Goal: Find specific page/section: Find specific page/section

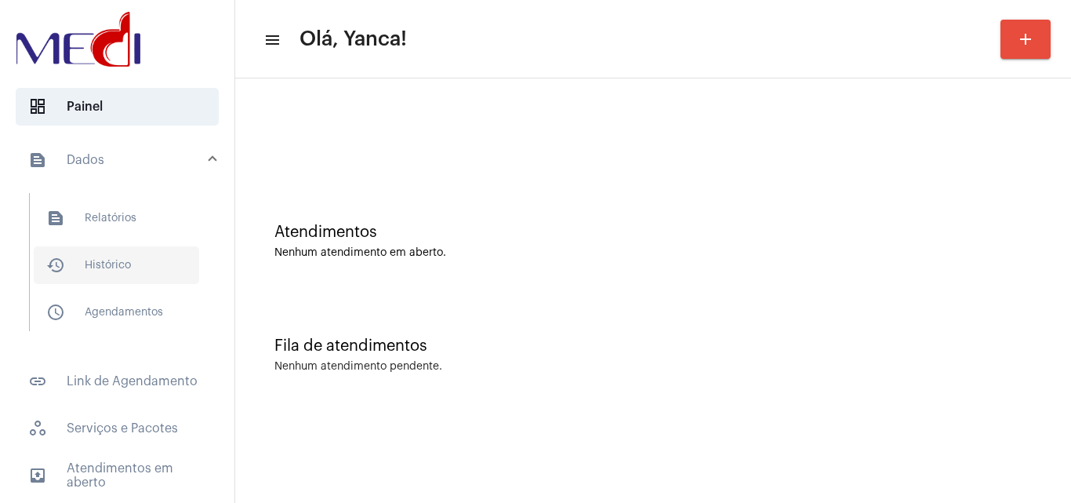
click at [101, 266] on span "history_outlined Histórico" at bounding box center [116, 265] width 165 height 38
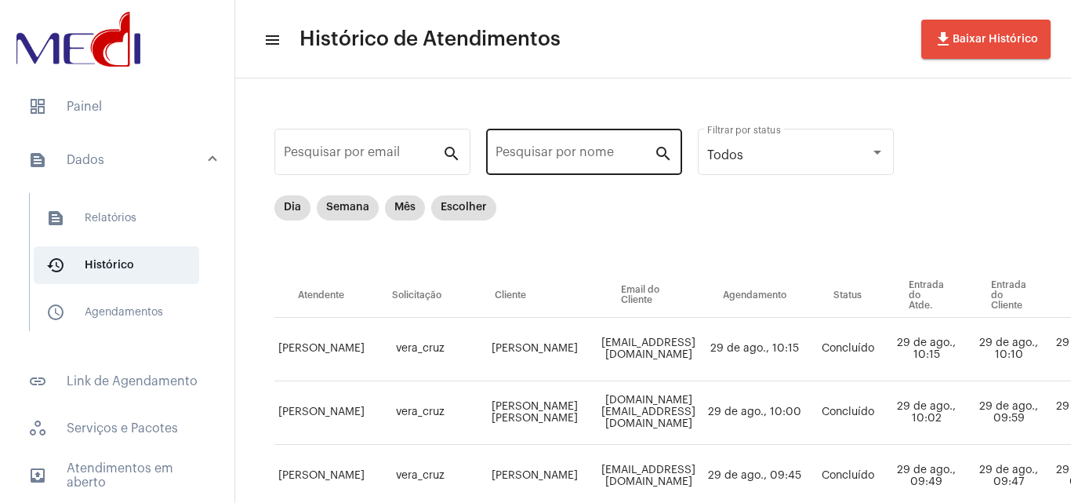
click at [612, 143] on div "Pesquisar por nome" at bounding box center [575, 149] width 158 height 49
click at [406, 211] on mat-chip "Mês" at bounding box center [405, 207] width 40 height 25
click at [592, 153] on input "Pesquisar por nome" at bounding box center [575, 155] width 158 height 14
paste input "NADIA CRISTINA MOREIRA COSTA"
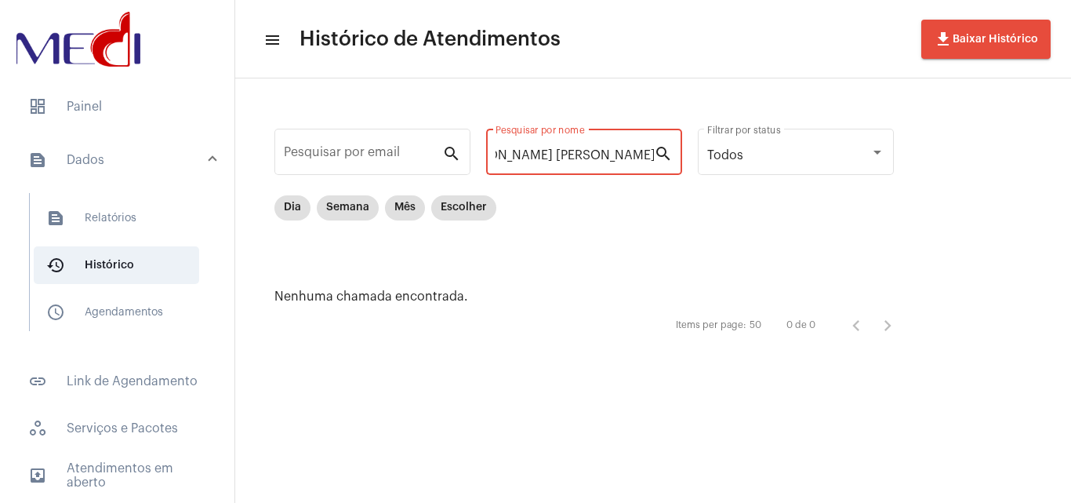
scroll to position [0, 43]
drag, startPoint x: 549, startPoint y: 149, endPoint x: 1069, endPoint y: 289, distance: 538.5
click at [1069, 289] on div "Pesquisar por email search NADIA CRISTINA MOREIRA COSTA Pesquisar por nome sear…" at bounding box center [653, 232] width 836 height 308
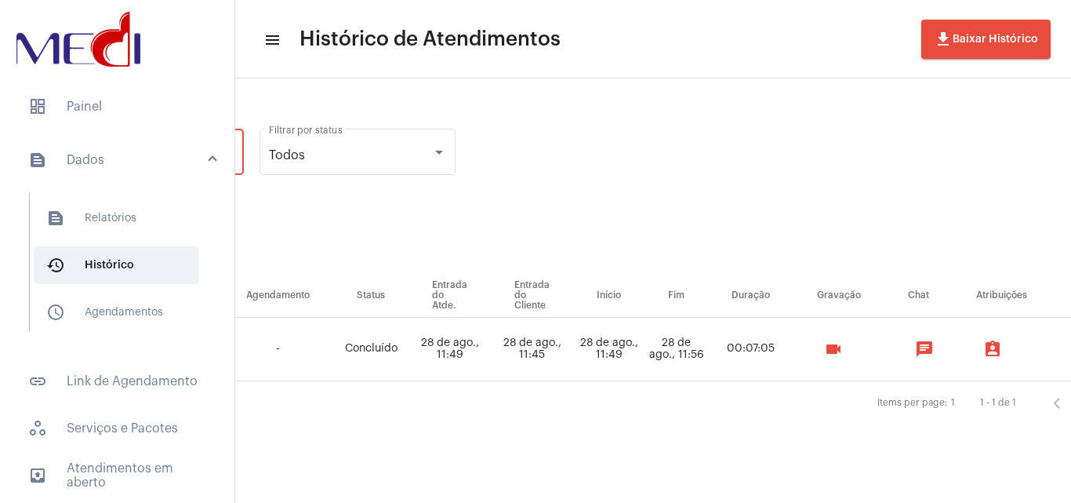
scroll to position [0, 446]
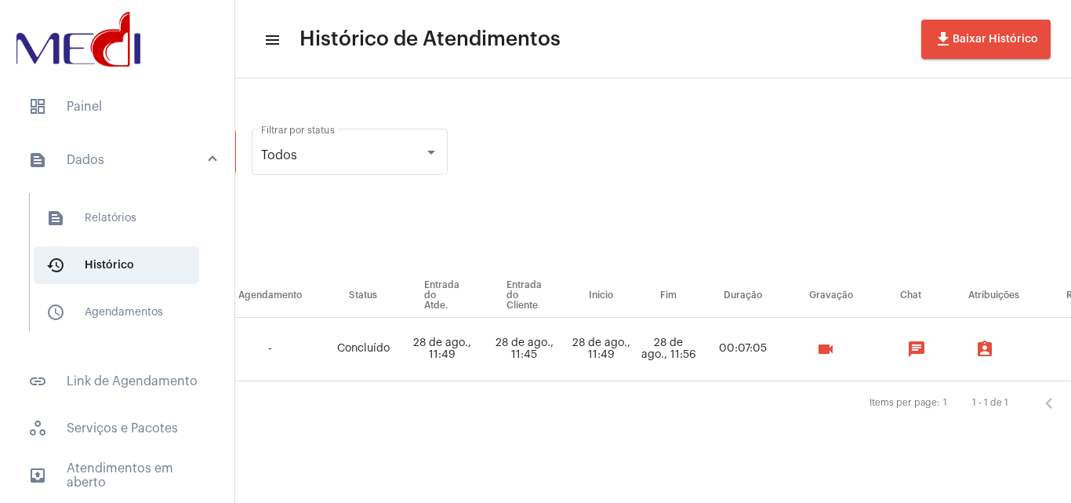
type input "NADIA CRISTINA"
click at [835, 350] on mat-icon "videocam" at bounding box center [825, 349] width 19 height 19
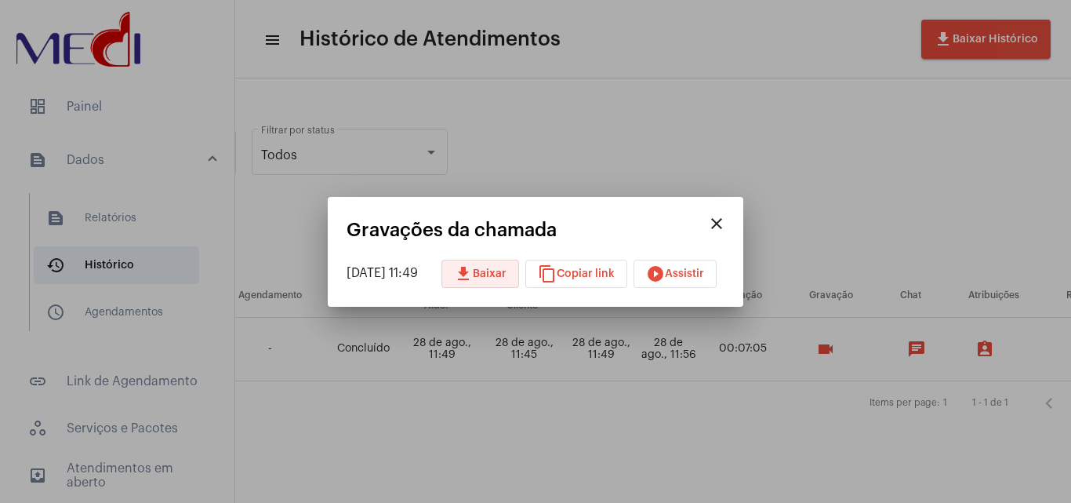
click at [519, 267] on button "download Baixar" at bounding box center [481, 274] width 78 height 28
click at [726, 225] on mat-icon "close" at bounding box center [716, 223] width 19 height 19
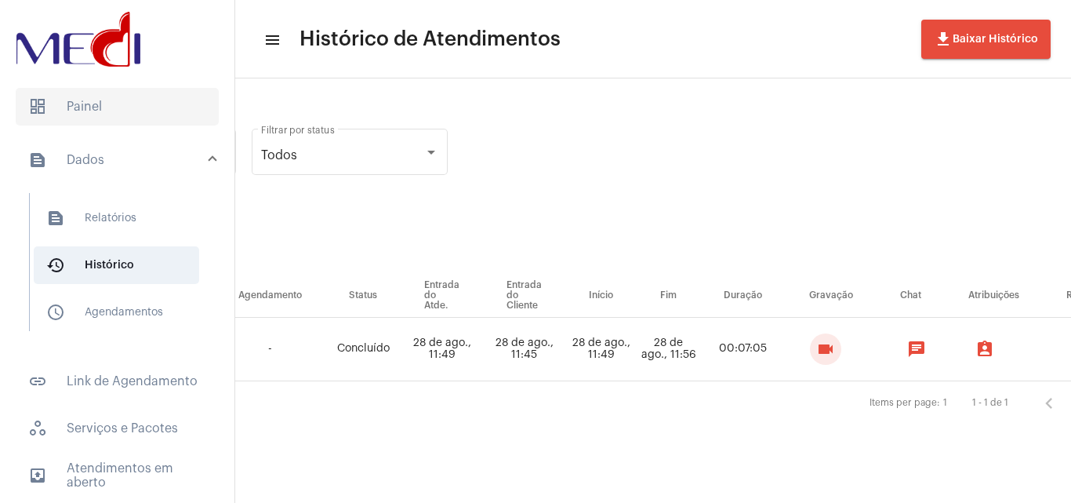
click at [150, 116] on span "dashboard Painel" at bounding box center [117, 107] width 203 height 38
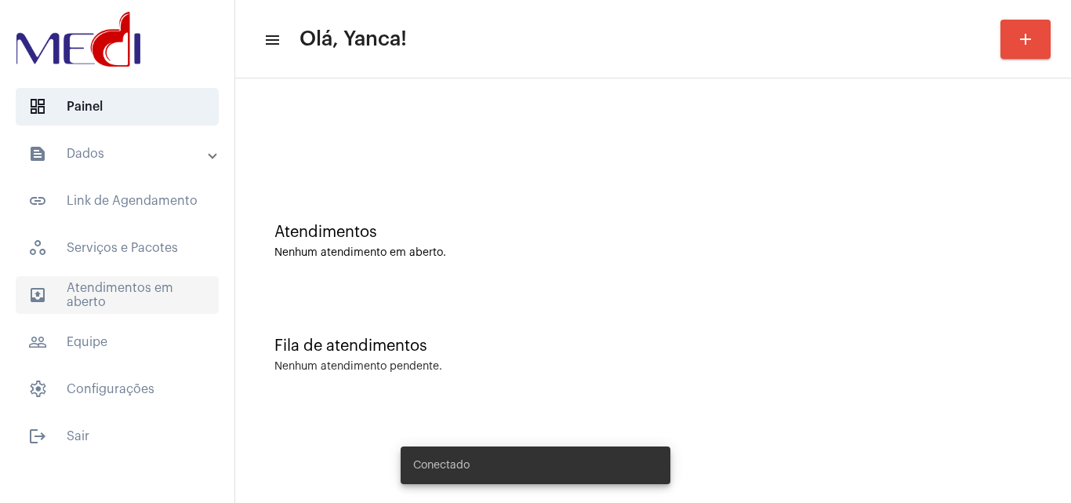
click at [114, 283] on span "outbox_outline Atendimentos em aberto" at bounding box center [117, 295] width 203 height 38
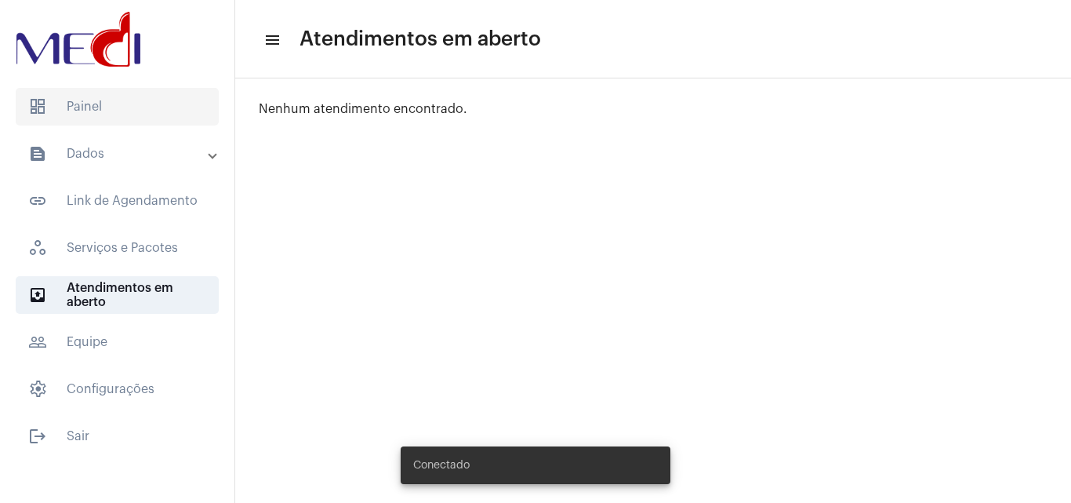
click at [119, 109] on span "dashboard Painel" at bounding box center [117, 107] width 203 height 38
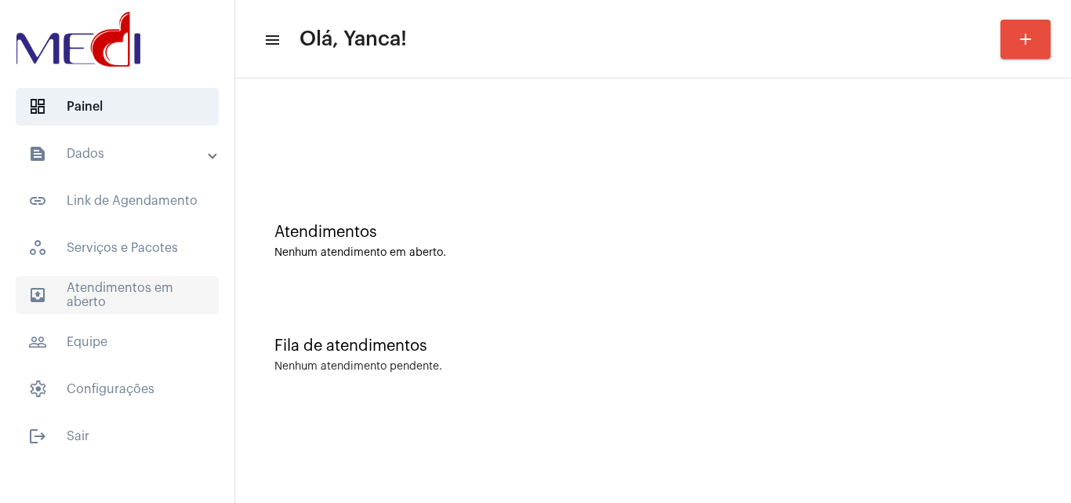
click at [127, 300] on span "outbox_outline Atendimentos em aberto" at bounding box center [117, 295] width 203 height 38
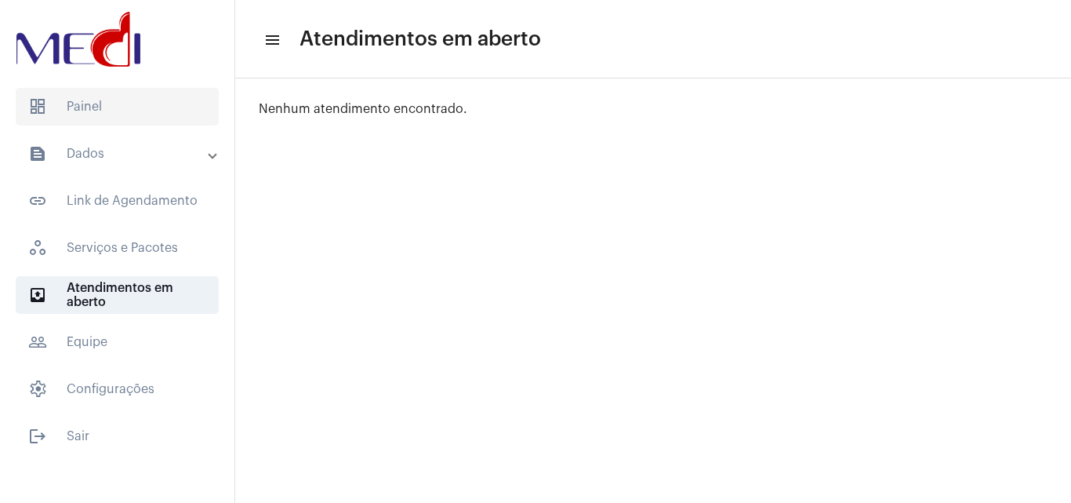
click at [140, 101] on span "dashboard Painel" at bounding box center [117, 107] width 203 height 38
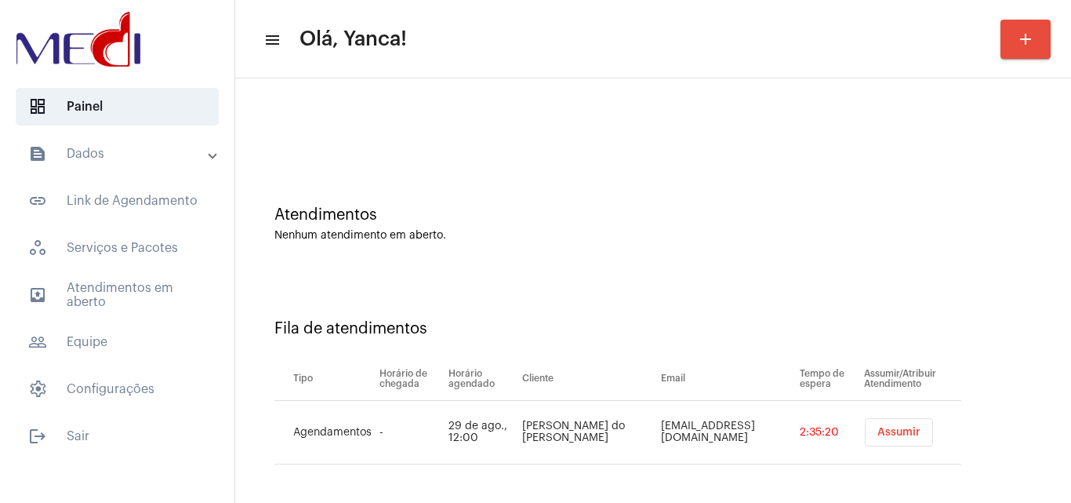
scroll to position [21, 0]
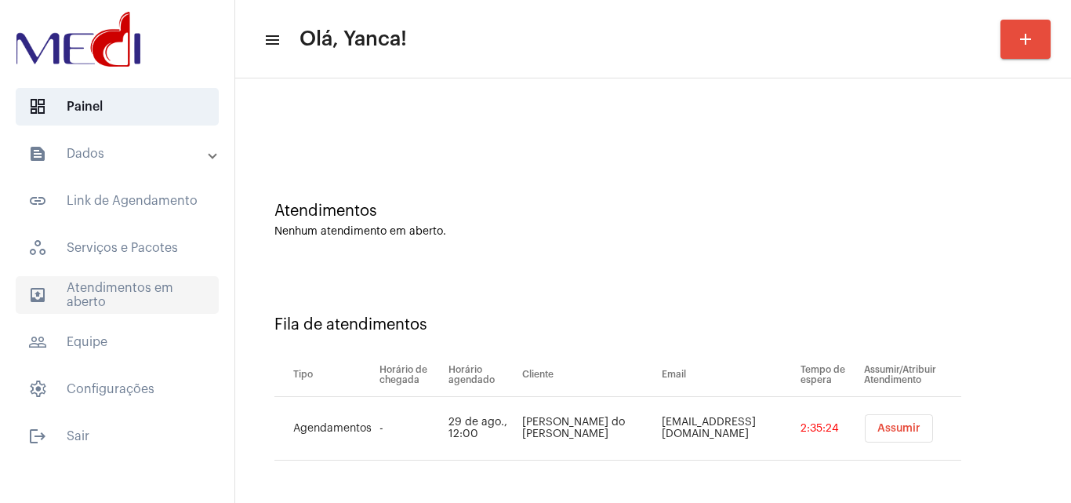
click at [141, 285] on span "outbox_outline Atendimentos em aberto" at bounding box center [117, 295] width 203 height 38
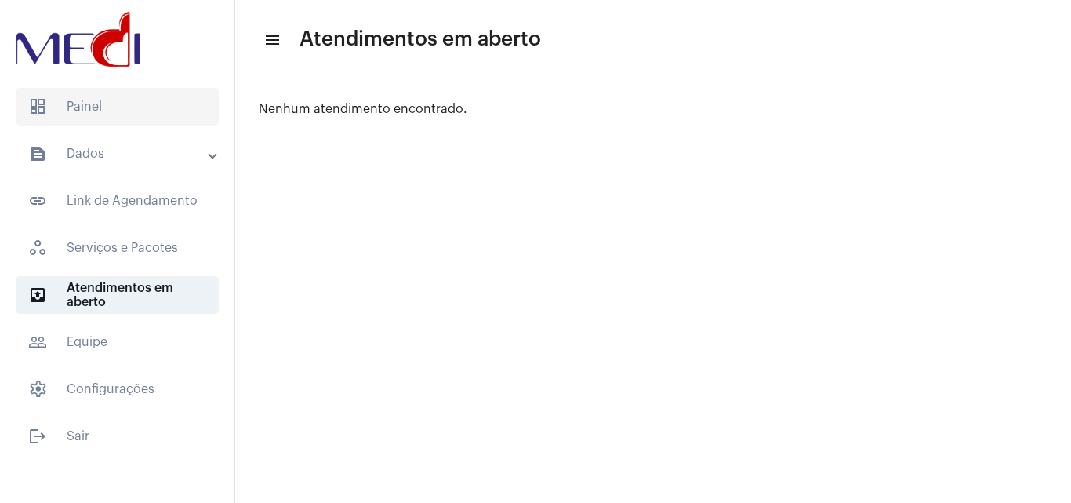
click at [150, 108] on span "dashboard Painel" at bounding box center [117, 107] width 203 height 38
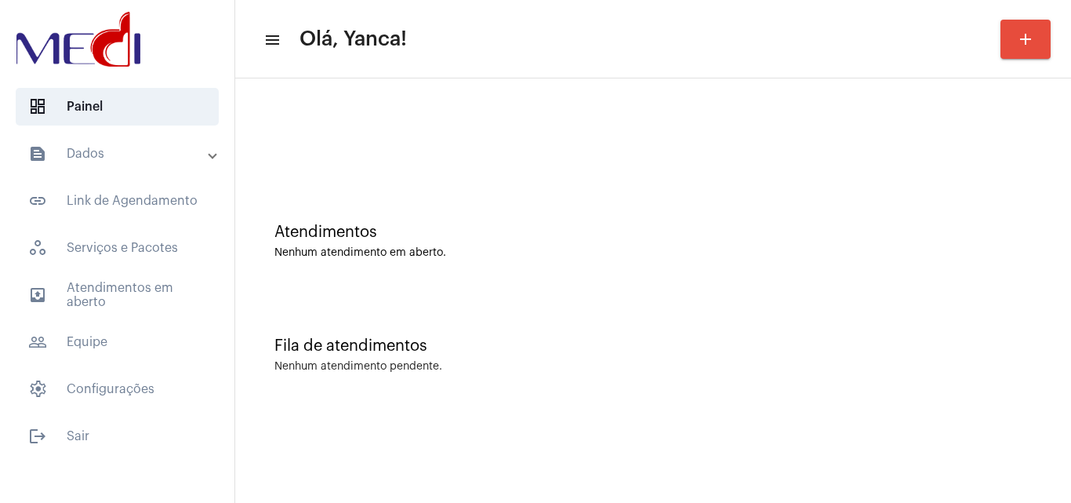
click at [141, 322] on mat-accordion "text_snippet_outlined Dados text_snippet_outlined Relatórios history_outlined H…" at bounding box center [117, 271] width 234 height 273
click at [156, 295] on span "outbox_outline Atendimentos em aberto" at bounding box center [117, 295] width 203 height 38
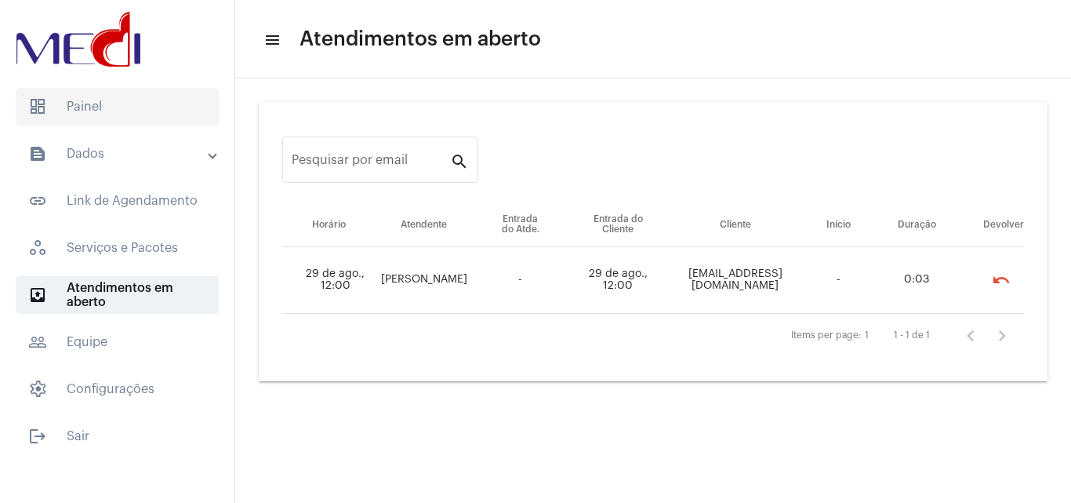
click at [101, 98] on span "dashboard Painel" at bounding box center [117, 107] width 203 height 38
